Goal: Information Seeking & Learning: Learn about a topic

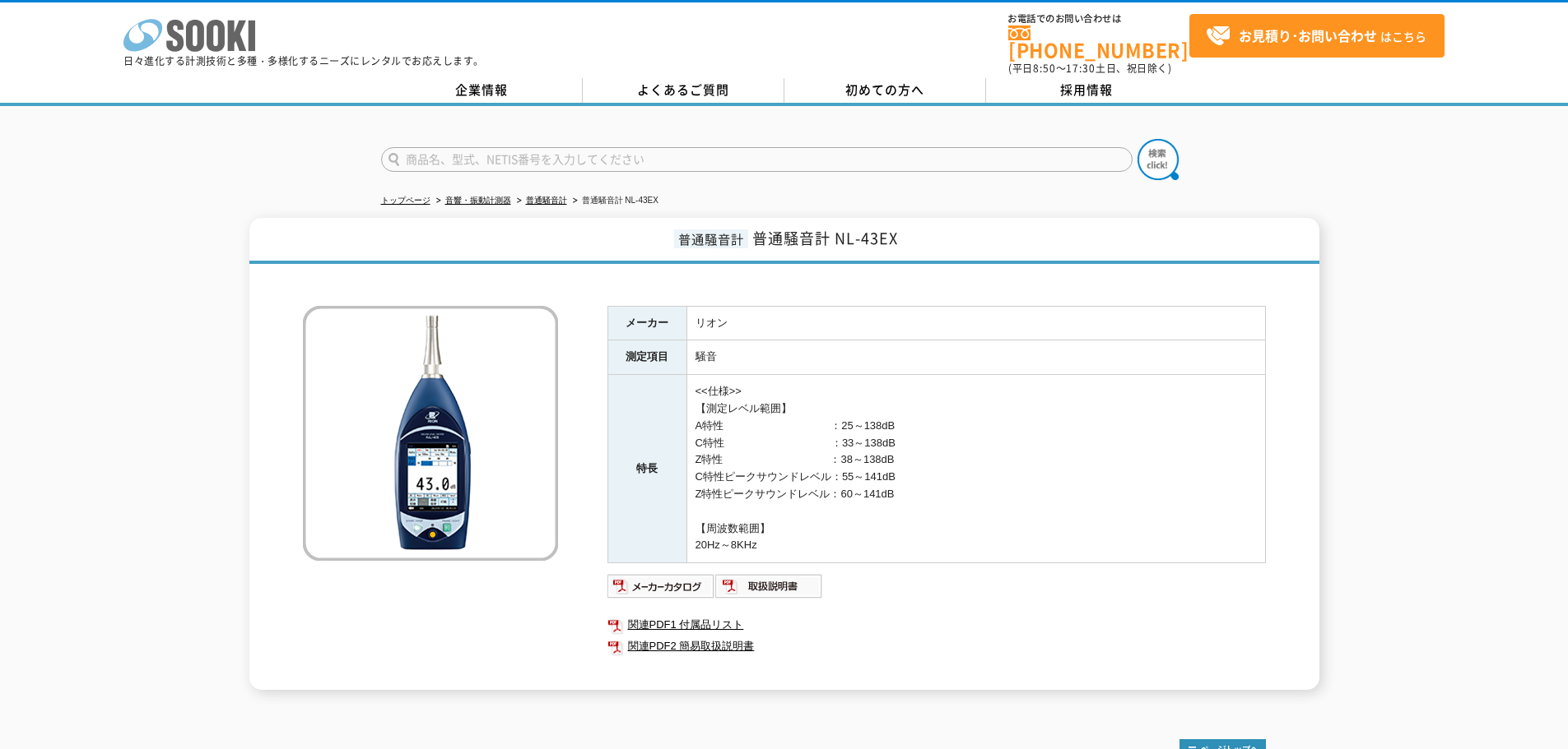
click at [242, 46] on polygon at bounding box center [237, 35] width 18 height 30
click at [480, 78] on link "企業情報" at bounding box center [482, 89] width 201 height 24
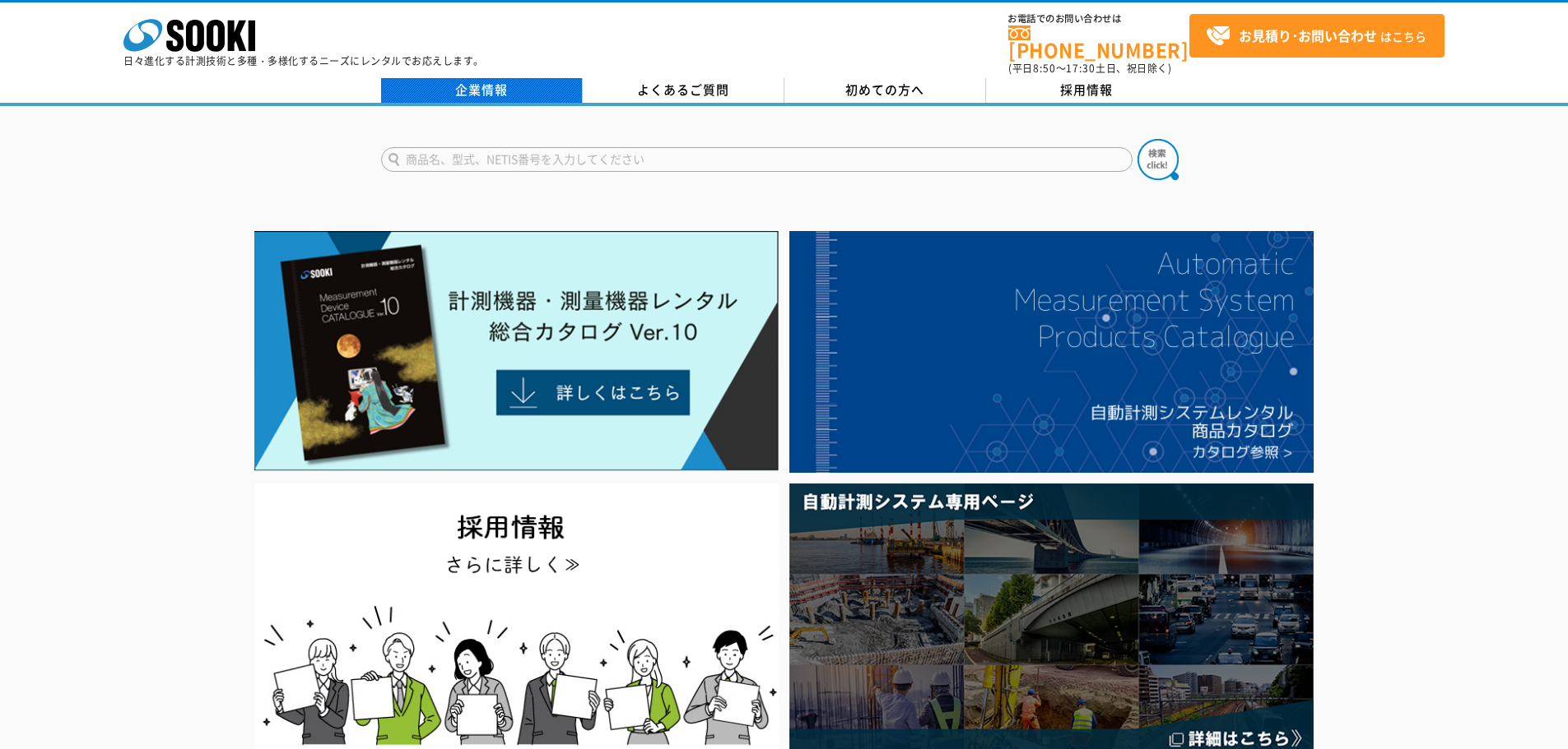
click at [507, 78] on link "企業情報" at bounding box center [482, 89] width 201 height 24
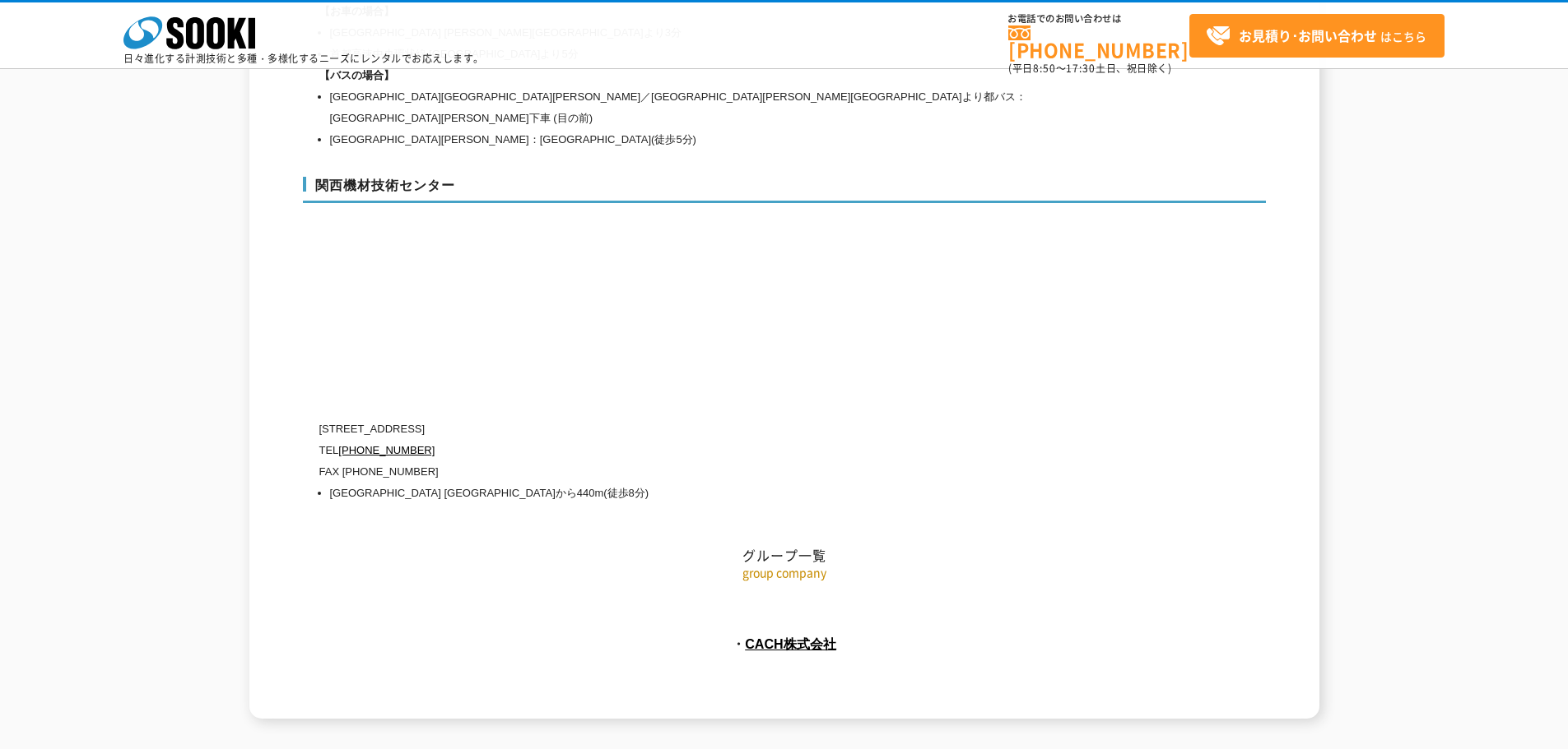
scroll to position [7392, 0]
